Goal: Navigation & Orientation: Find specific page/section

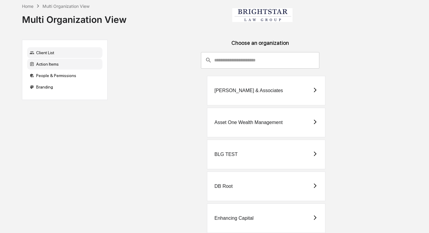
click at [79, 67] on div "Action Items" at bounding box center [64, 64] width 75 height 11
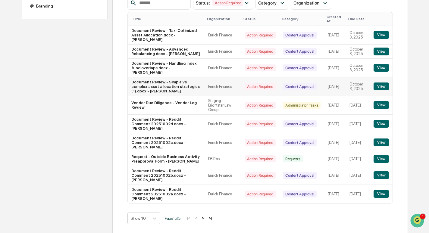
scroll to position [95, 0]
click at [206, 219] on button ">" at bounding box center [203, 218] width 6 height 5
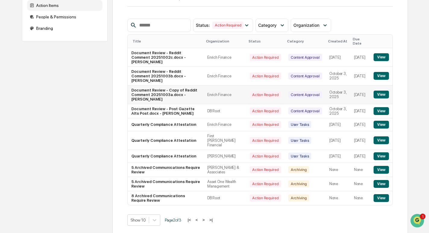
scroll to position [0, 0]
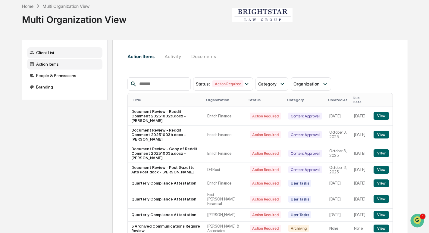
click at [80, 56] on div "Client List" at bounding box center [64, 52] width 75 height 11
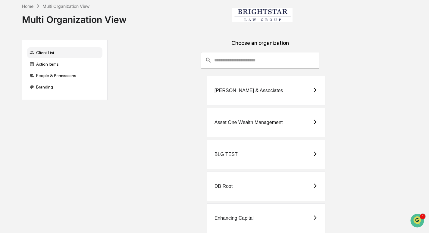
scroll to position [142, 0]
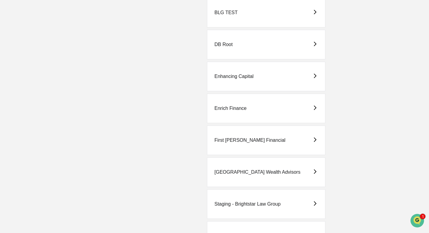
click at [294, 108] on div "Enrich Finance" at bounding box center [266, 109] width 119 height 30
